Goal: Task Accomplishment & Management: Manage account settings

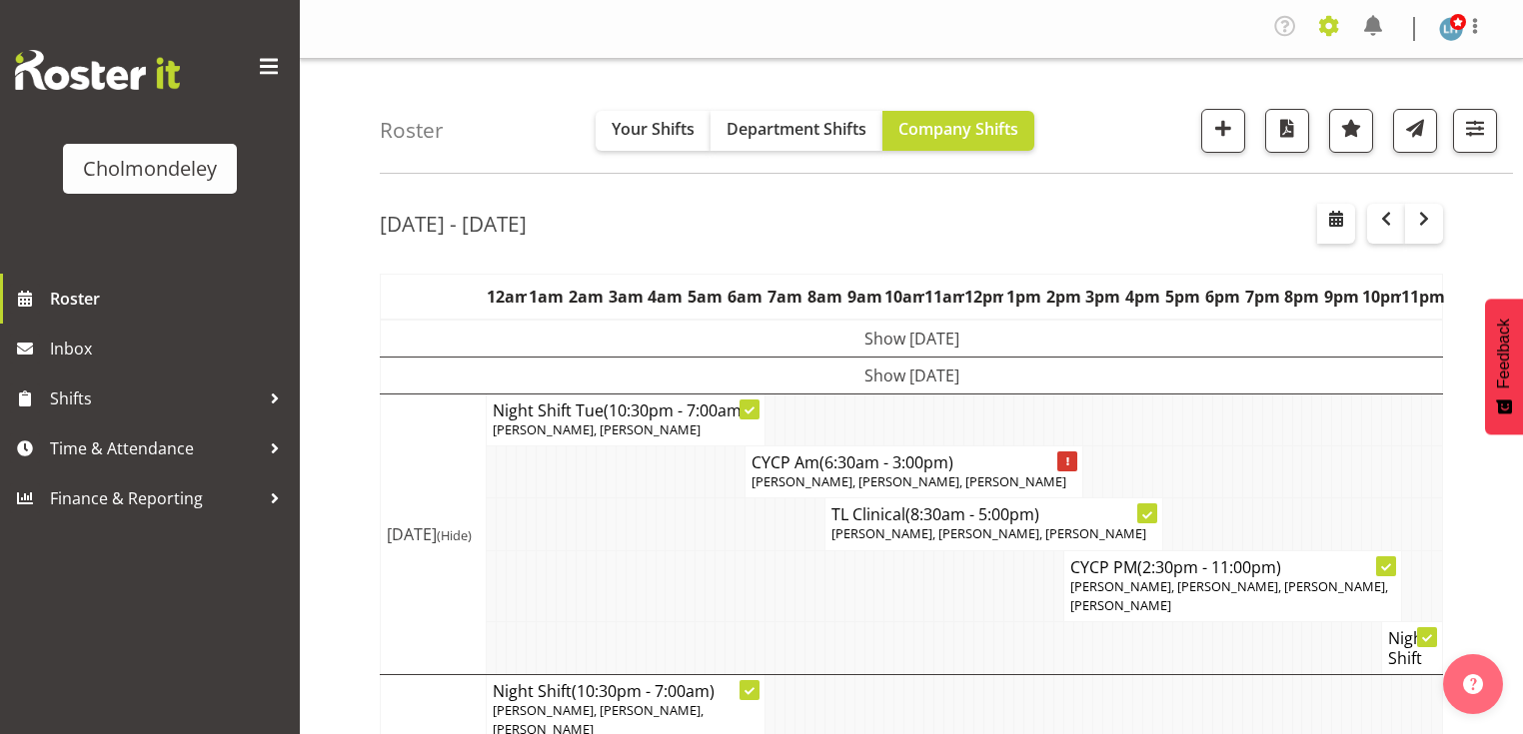
click at [1327, 21] on span at bounding box center [1329, 26] width 32 height 32
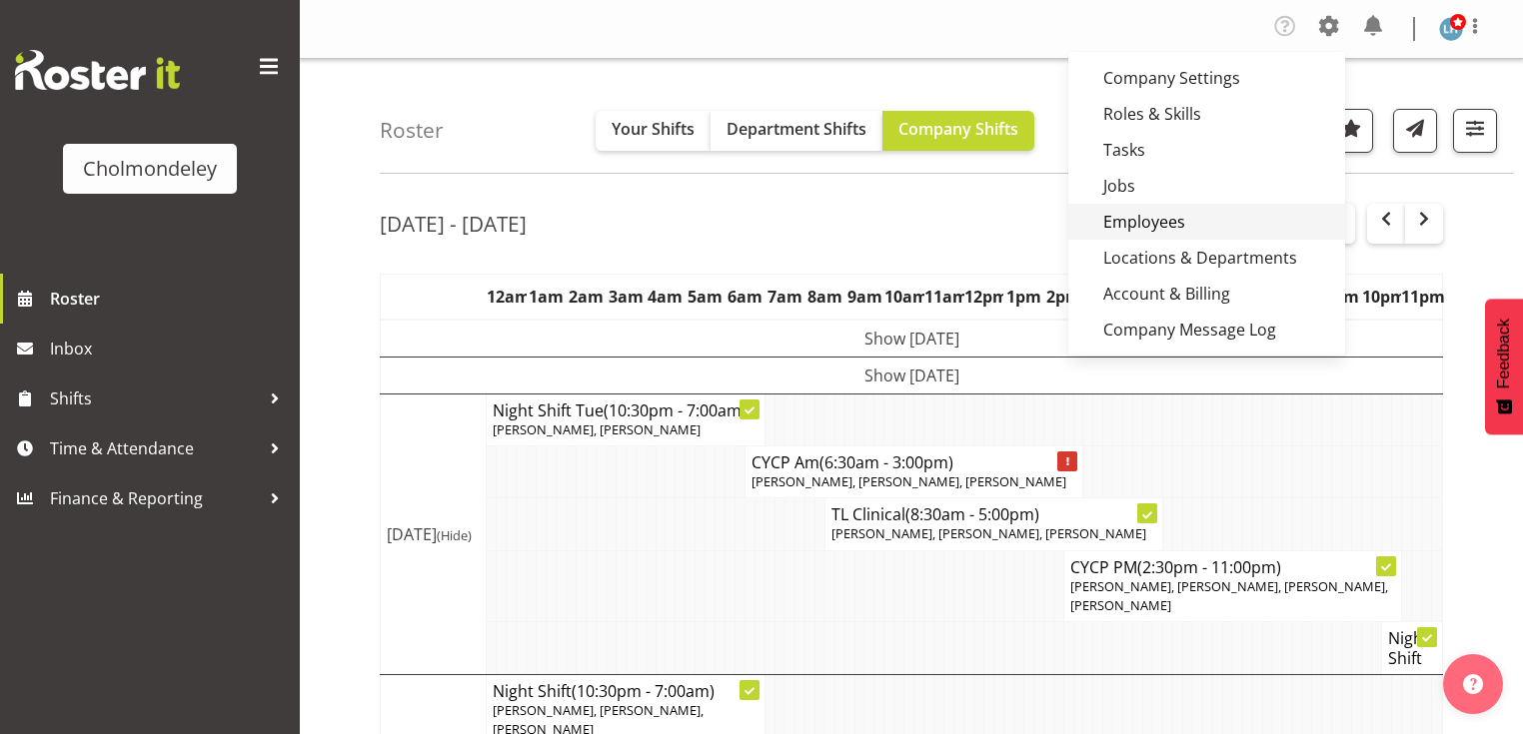
click at [1177, 213] on link "Employees" at bounding box center [1206, 222] width 277 height 36
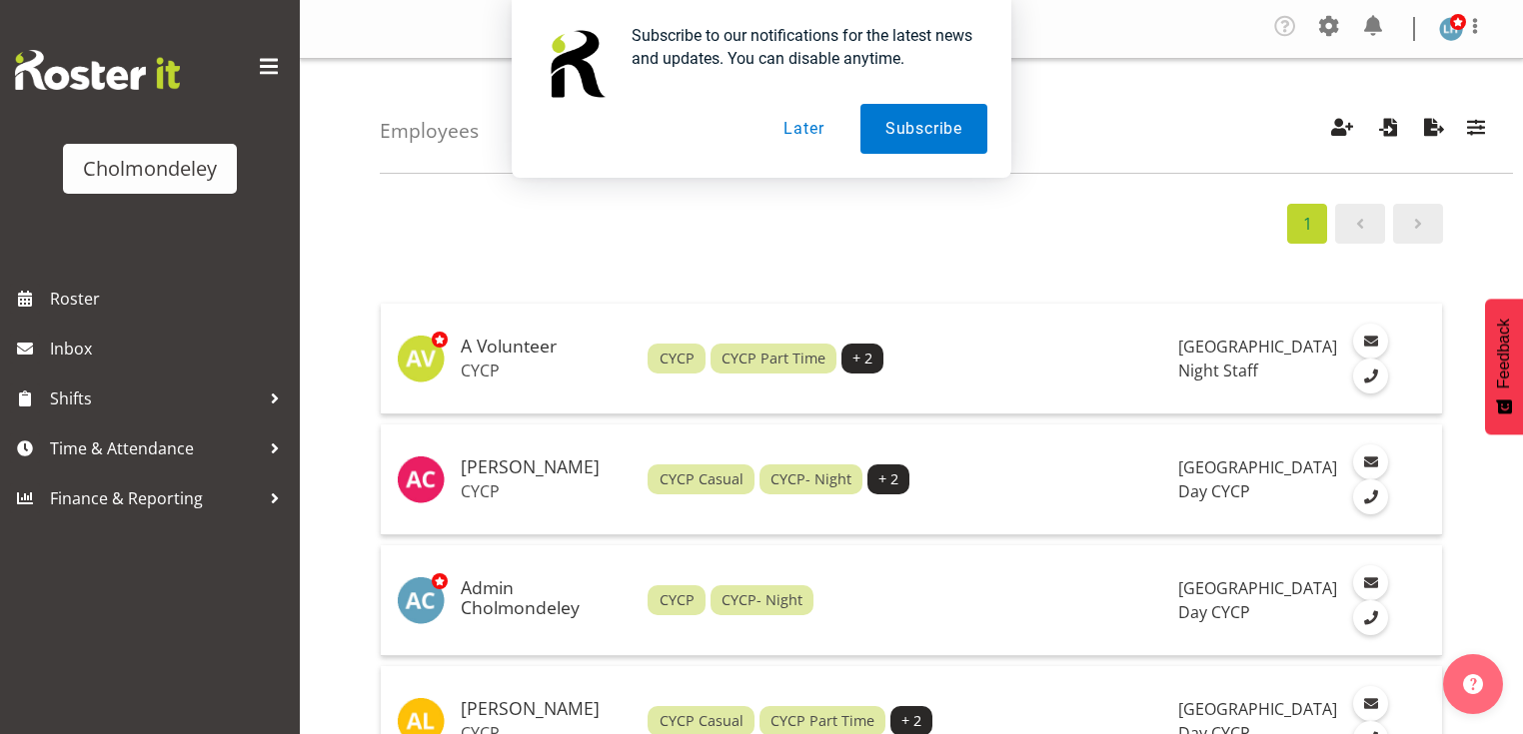
click at [819, 124] on button "Later" at bounding box center [803, 129] width 90 height 50
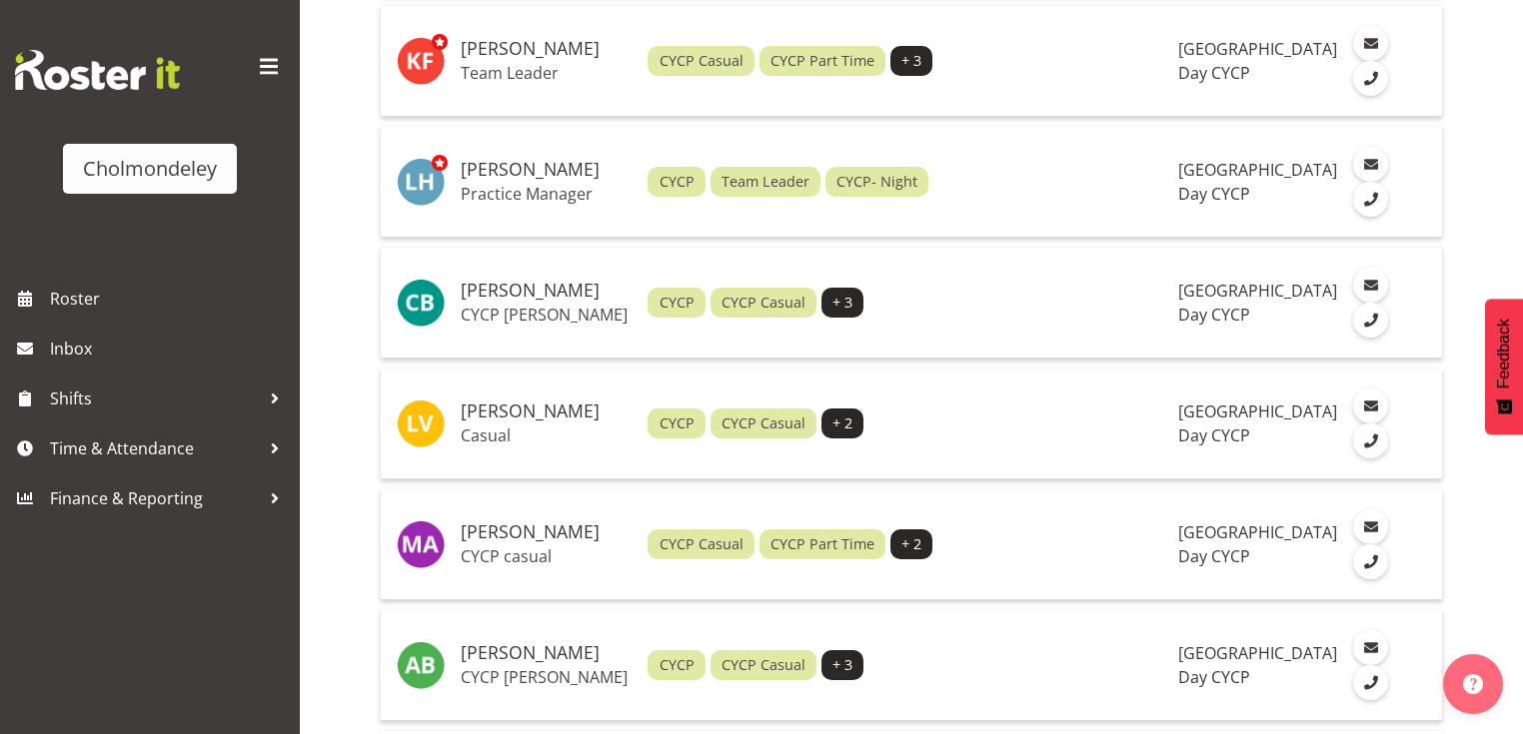
scroll to position [3117, 0]
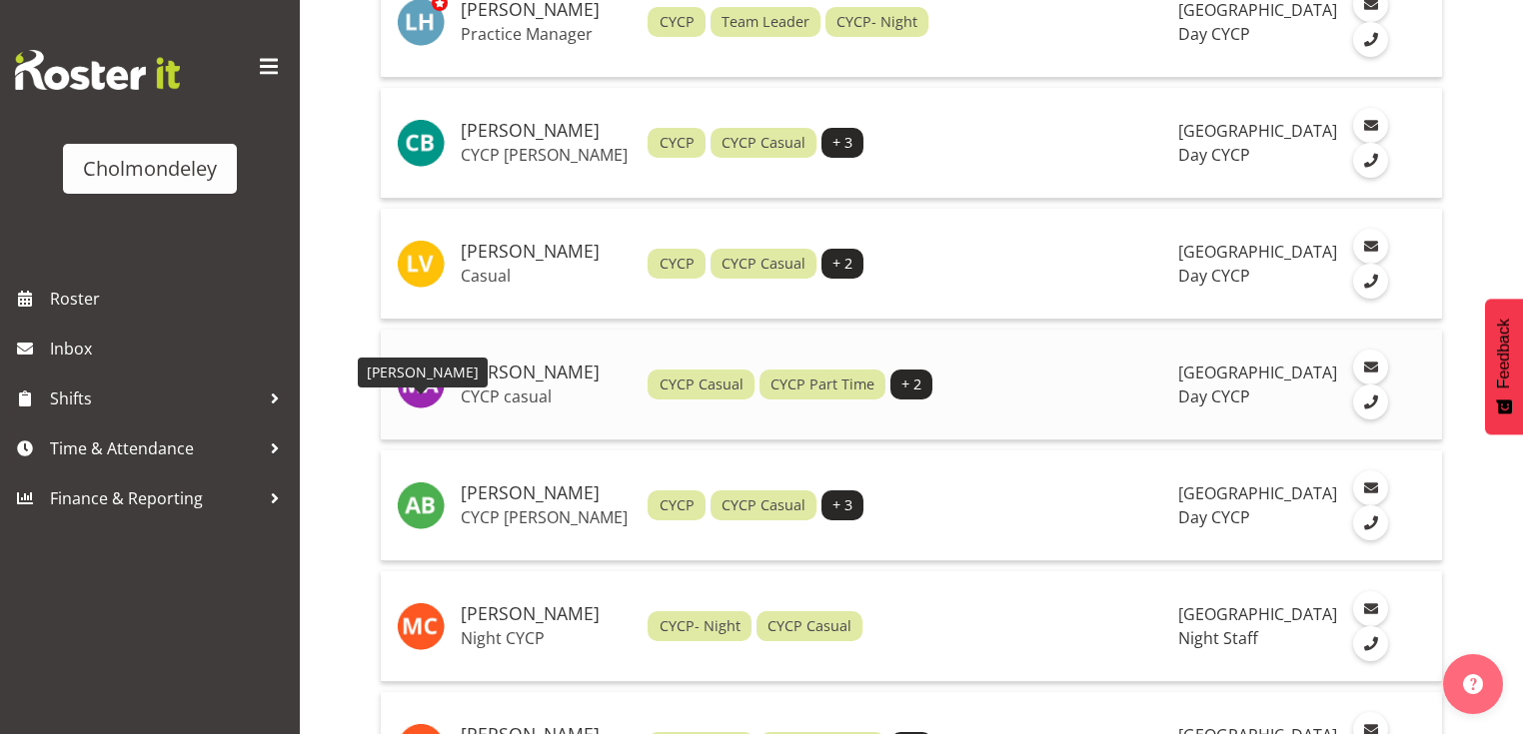
click at [413, 409] on img at bounding box center [421, 385] width 48 height 48
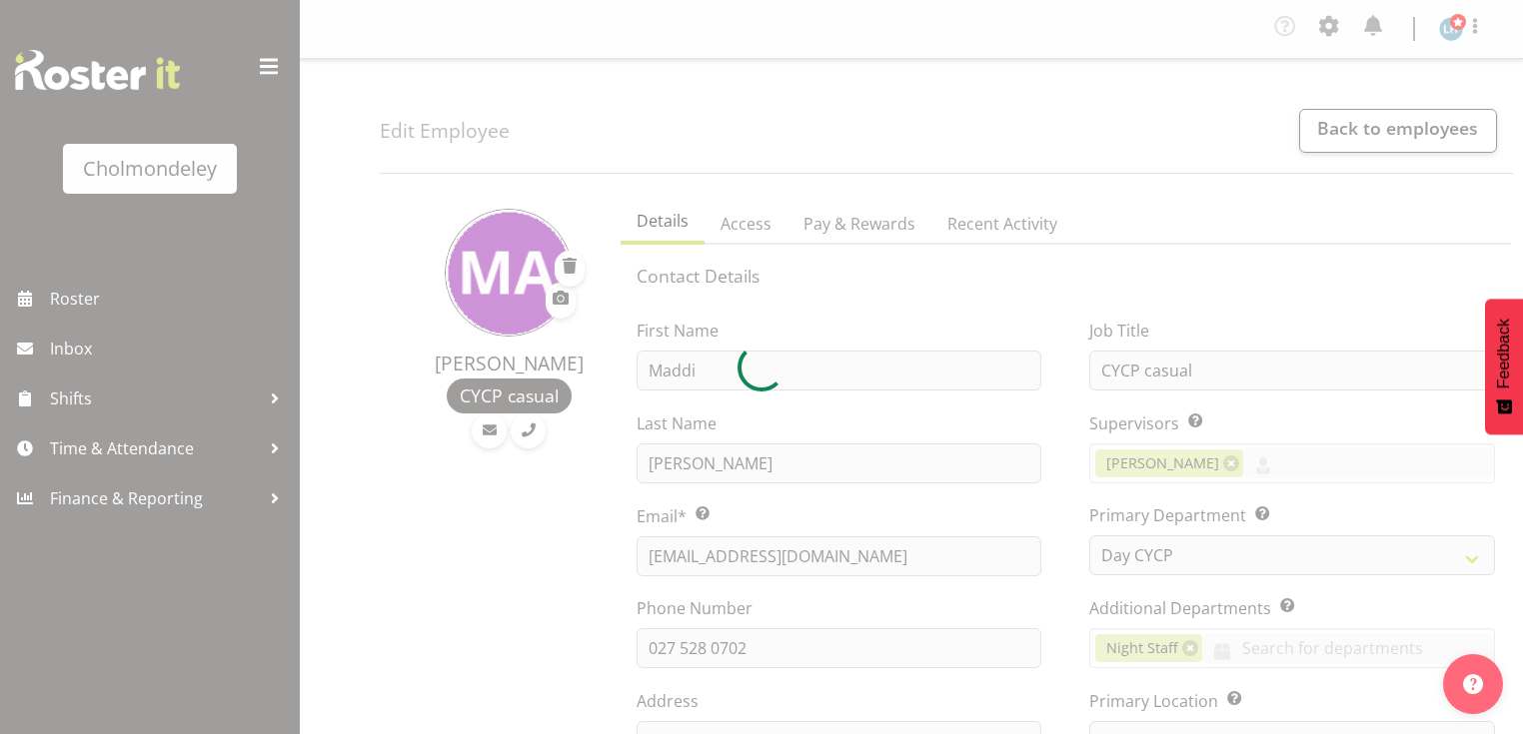
select select "80"
select select "shift"
select select "TimelineWeek"
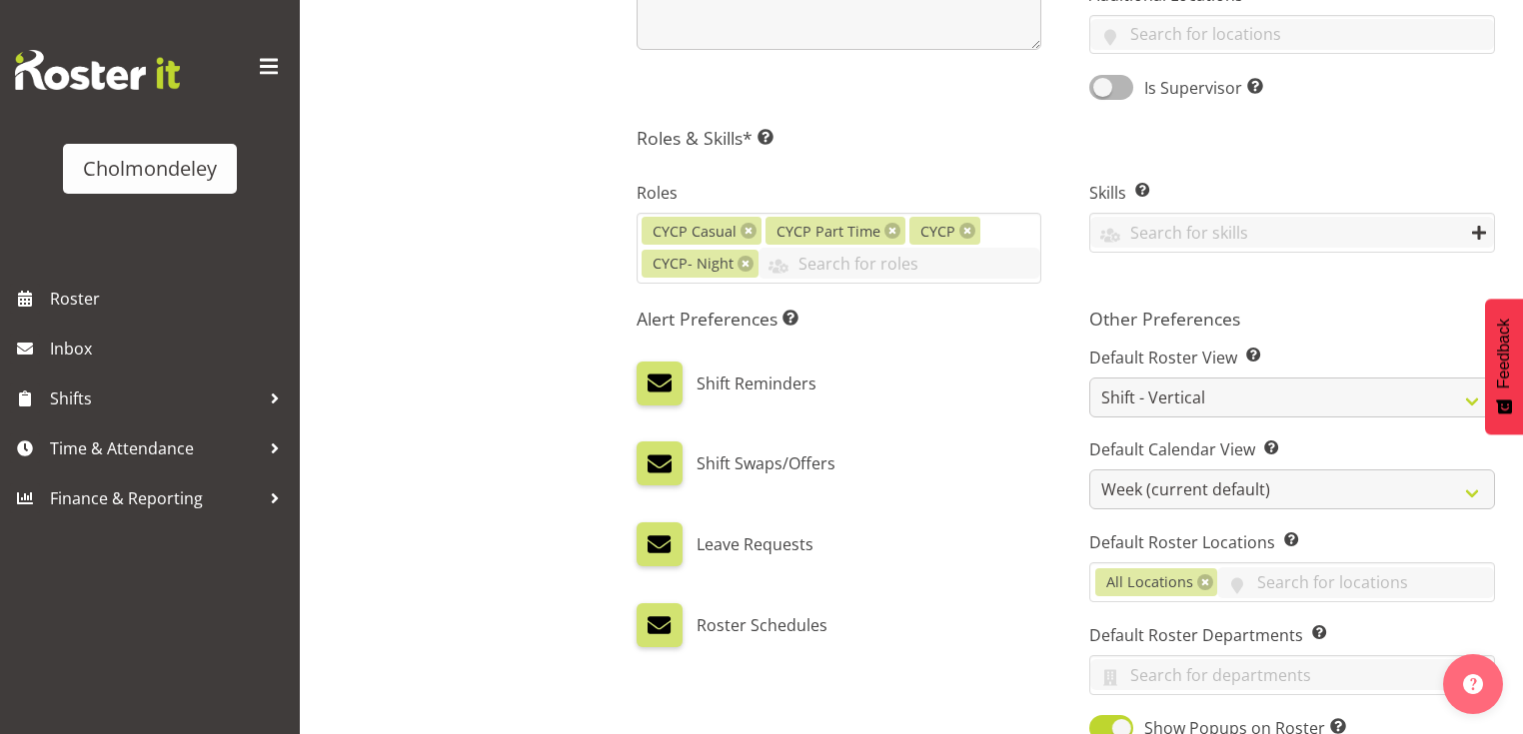
scroll to position [1039, 0]
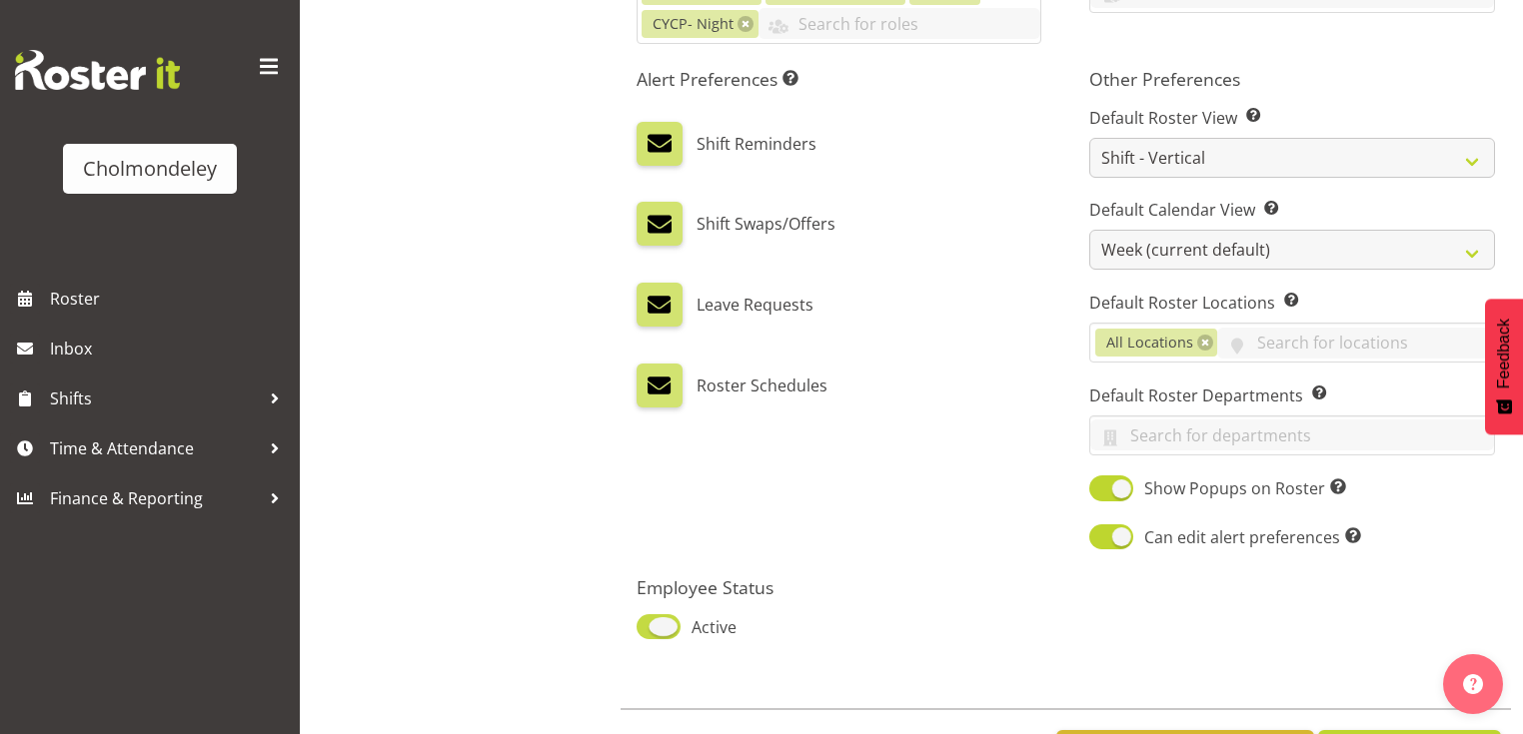
click at [651, 625] on span at bounding box center [658, 626] width 44 height 25
click at [649, 625] on input "Active" at bounding box center [642, 626] width 13 height 13
checkbox input "false"
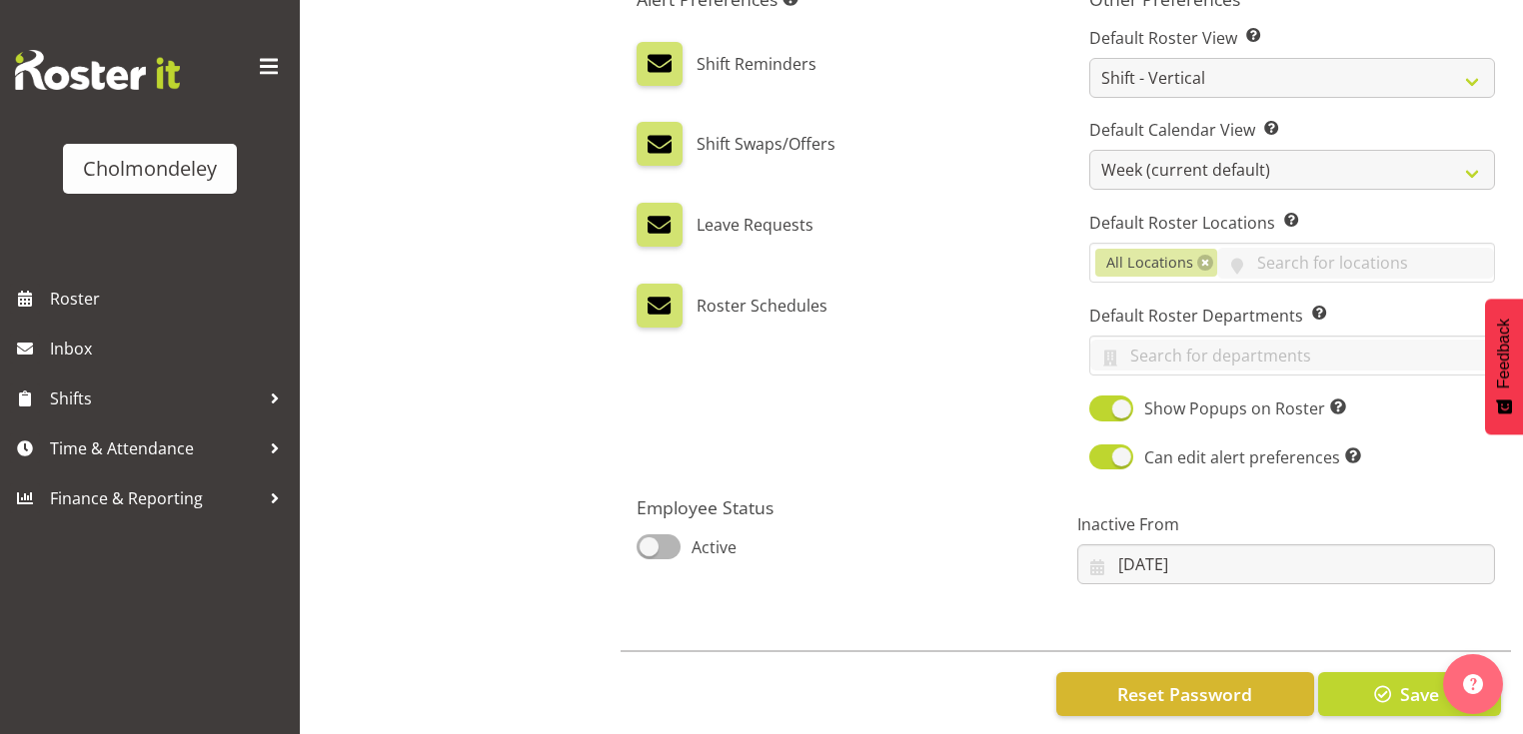
scroll to position [1142, 0]
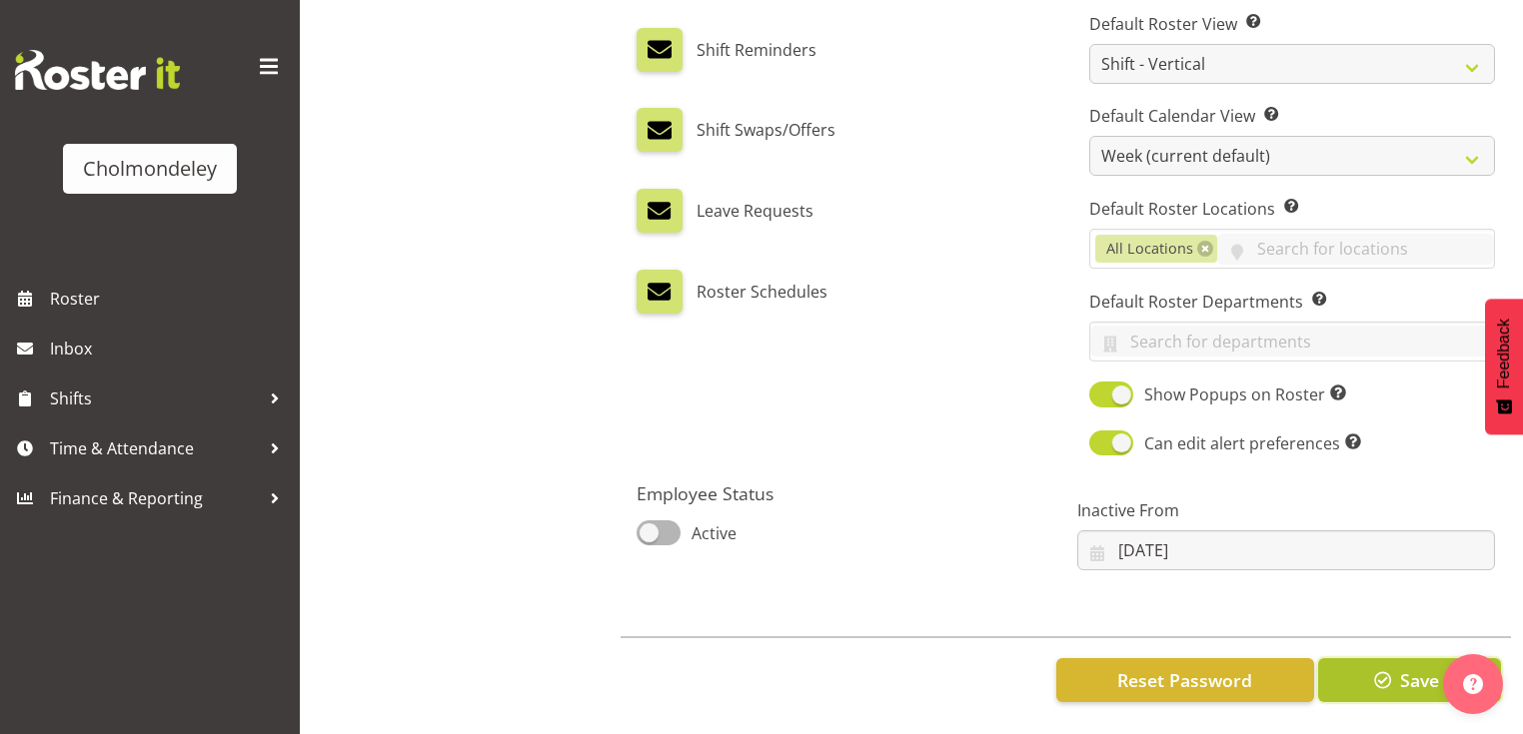
click at [1398, 659] on button "Save" at bounding box center [1409, 680] width 183 height 44
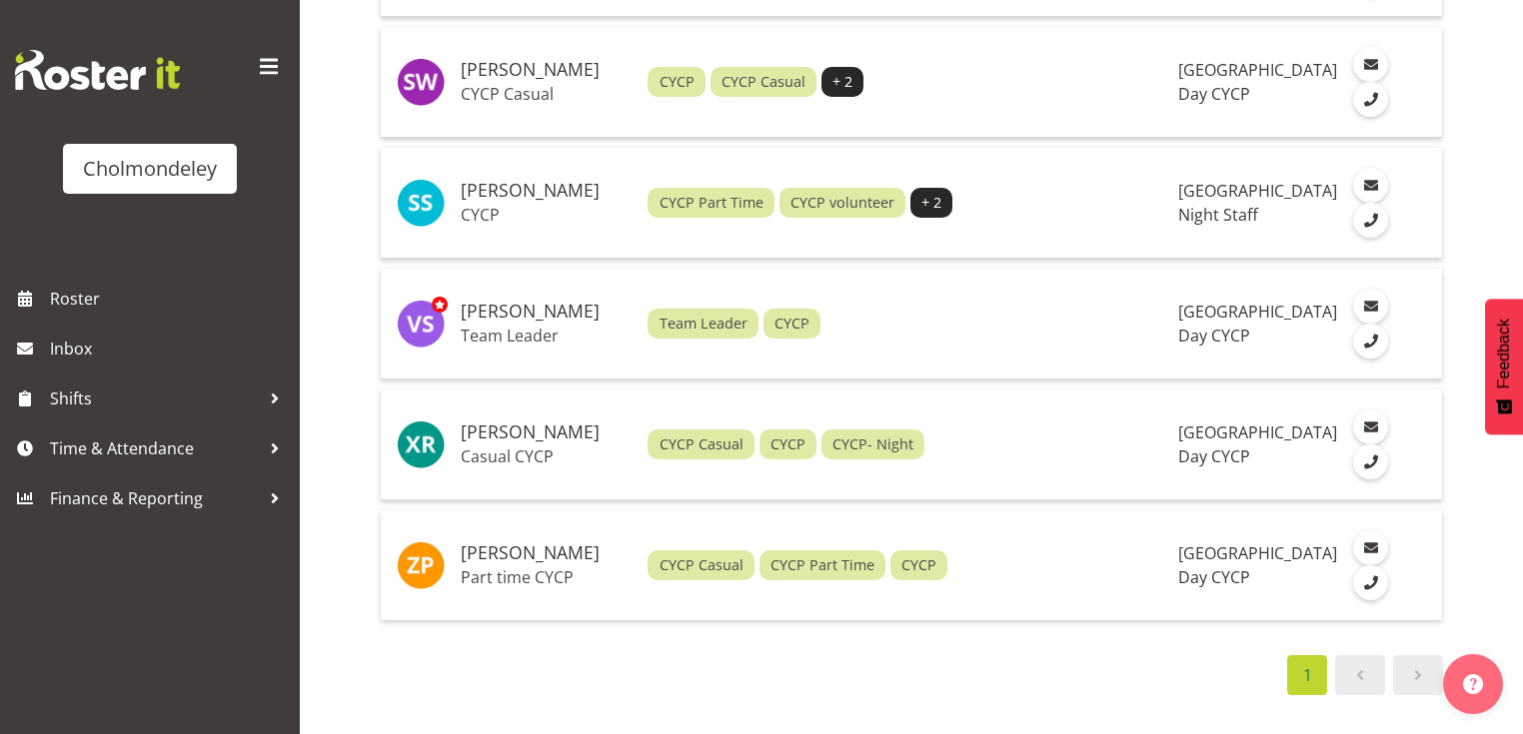
scroll to position [4208, 0]
click at [71, 304] on span "Roster" at bounding box center [170, 299] width 240 height 30
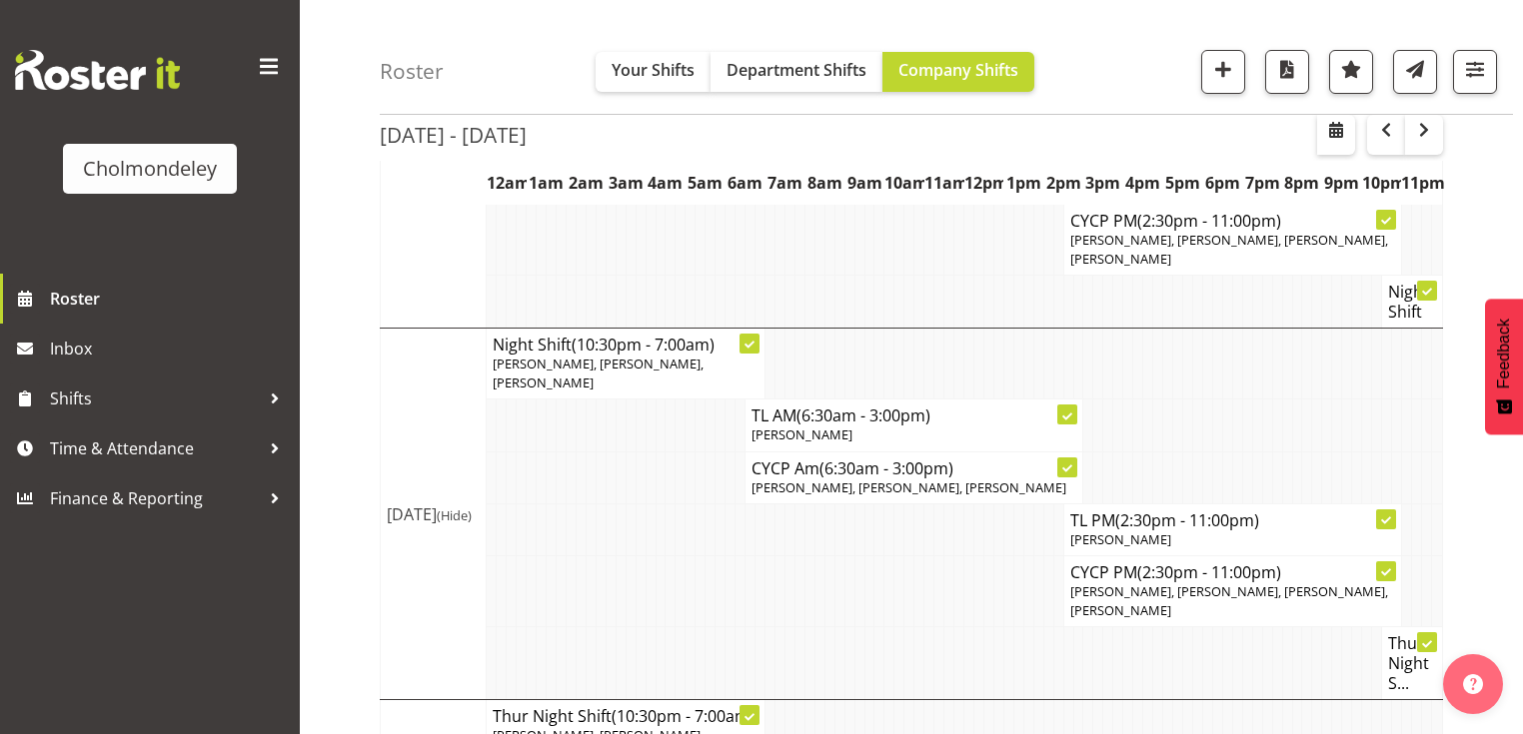
scroll to position [187, 0]
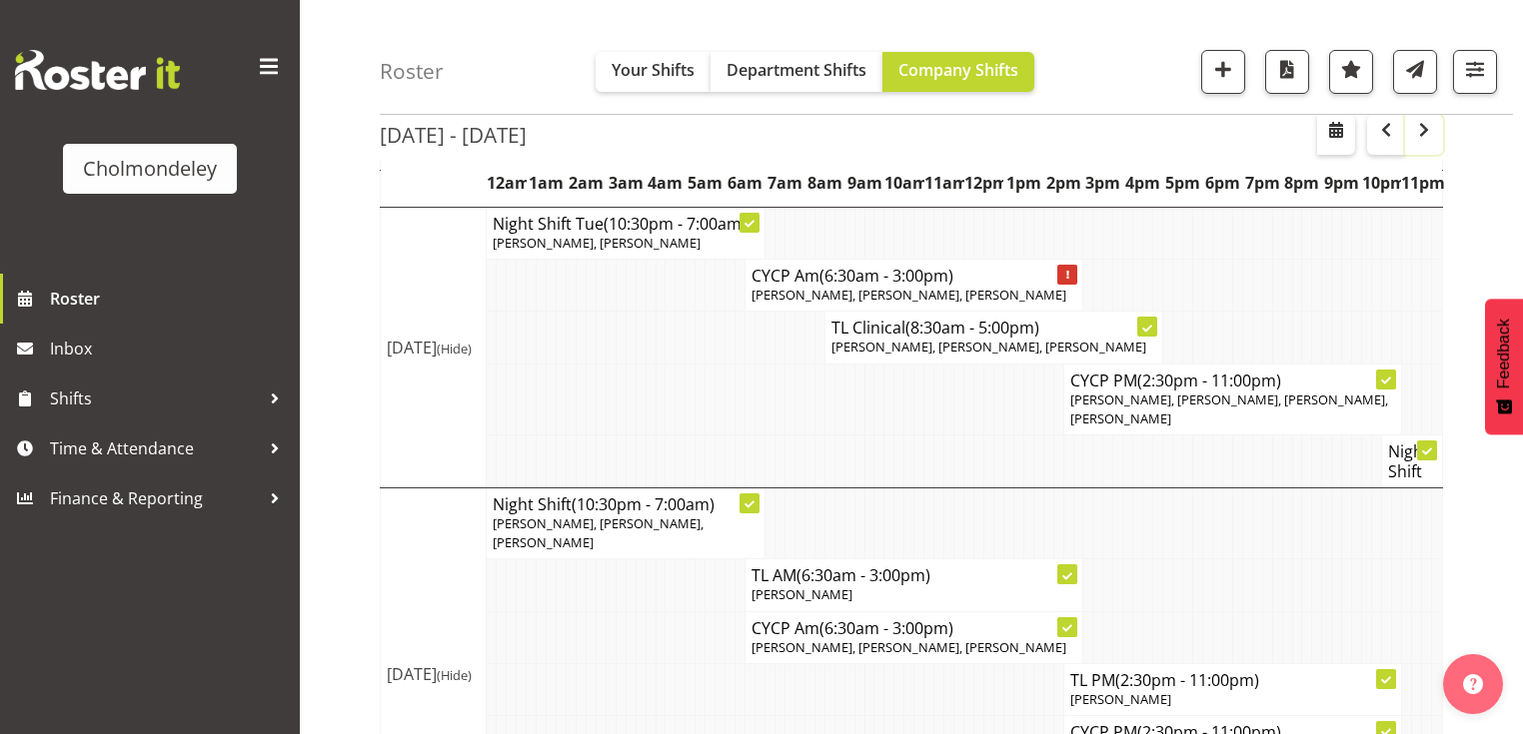
click at [1428, 137] on span "button" at bounding box center [1424, 130] width 24 height 24
